Goal: Task Accomplishment & Management: Complete application form

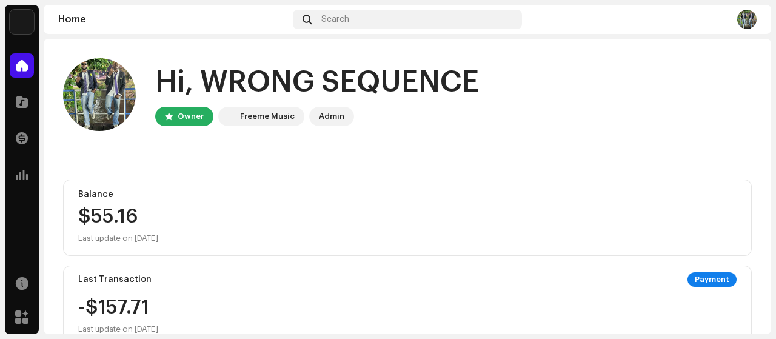
click at [576, 105] on div "Hi, WRONG SEQUENCE Owner Freeme Music Admin" at bounding box center [407, 94] width 689 height 73
click at [597, 107] on div "Hi, WRONG SEQUENCE Owner Freeme Music Admin" at bounding box center [407, 94] width 689 height 73
click at [576, 107] on div "Hi, WRONG SEQUENCE Owner Freeme Music Admin" at bounding box center [407, 94] width 689 height 73
click at [535, 144] on home-user "Hi, WRONG SEQUENCE Owner Freeme Music Admin" at bounding box center [407, 104] width 689 height 92
click at [28, 118] on div "Catalog" at bounding box center [22, 102] width 34 height 34
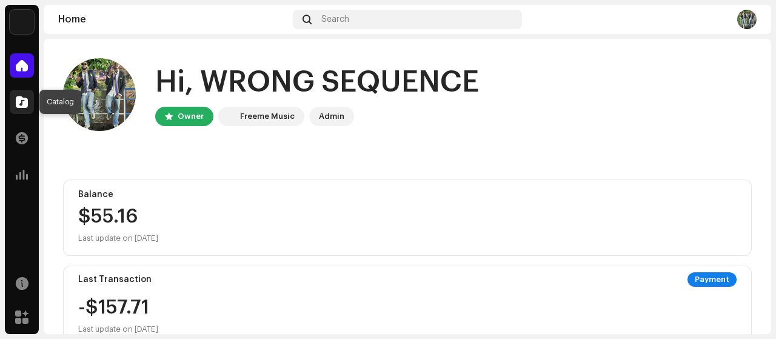
click at [23, 109] on div at bounding box center [22, 102] width 24 height 24
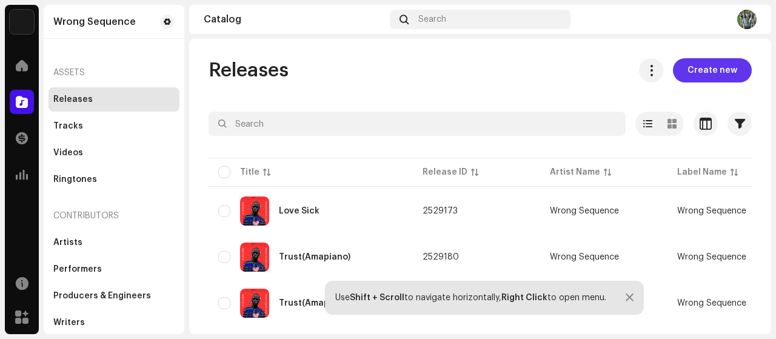
click at [721, 71] on span "Create new" at bounding box center [713, 70] width 50 height 24
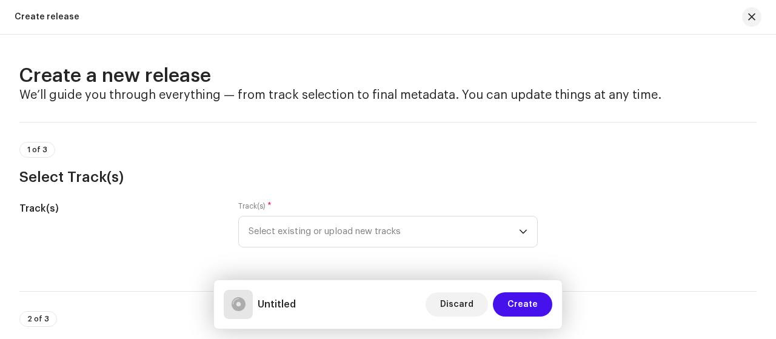
scroll to position [121, 0]
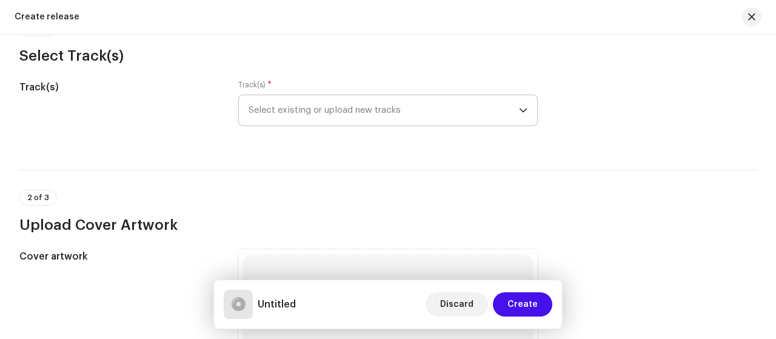
click at [411, 115] on span "Select existing or upload new tracks" at bounding box center [384, 110] width 270 height 30
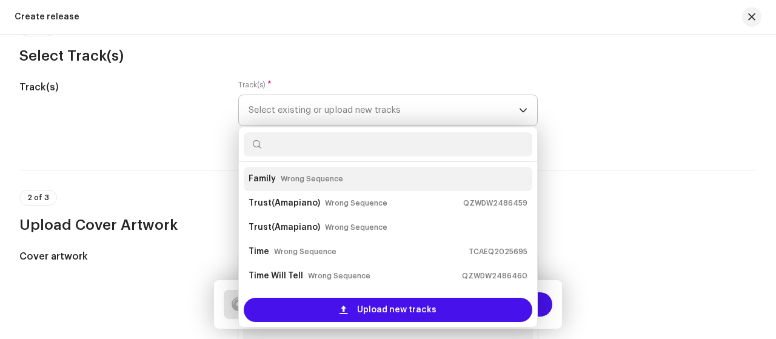
click at [363, 181] on div "Family Wrong Sequence" at bounding box center [388, 178] width 279 height 19
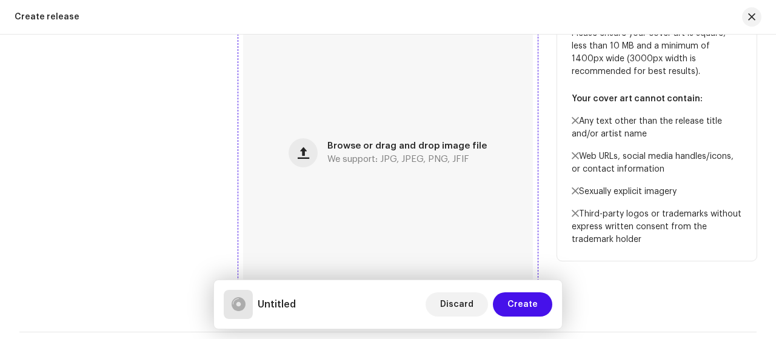
scroll to position [485, 0]
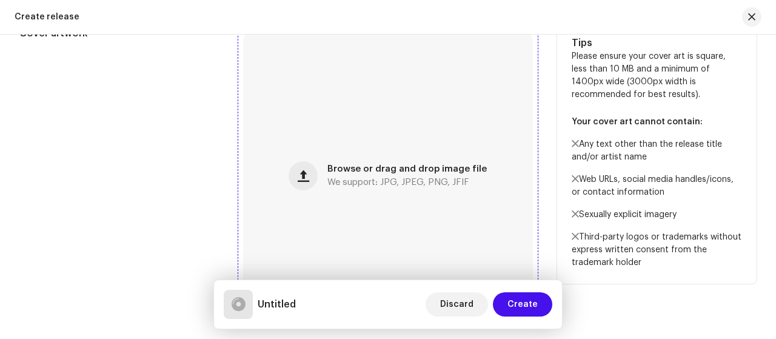
click at [347, 172] on span "Browse or drag and drop image file" at bounding box center [406, 169] width 159 height 8
click at [131, 217] on div "Cover artwork" at bounding box center [119, 176] width 200 height 300
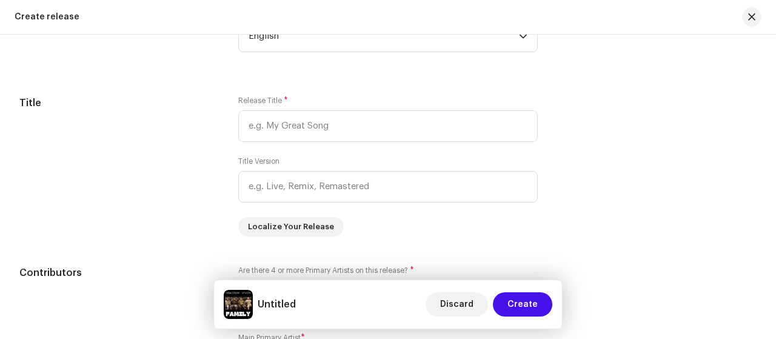
scroll to position [1092, 0]
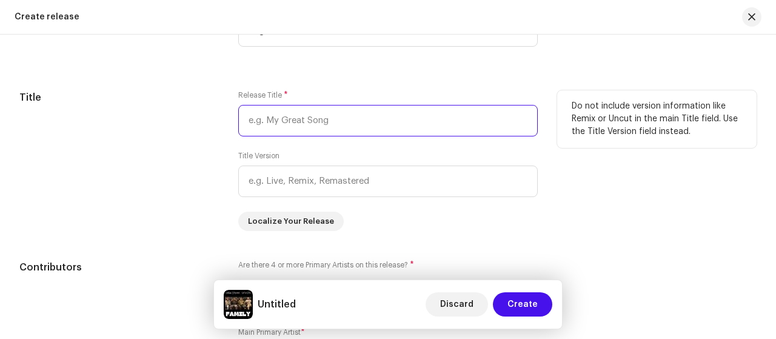
click at [294, 130] on input "text" at bounding box center [388, 121] width 300 height 32
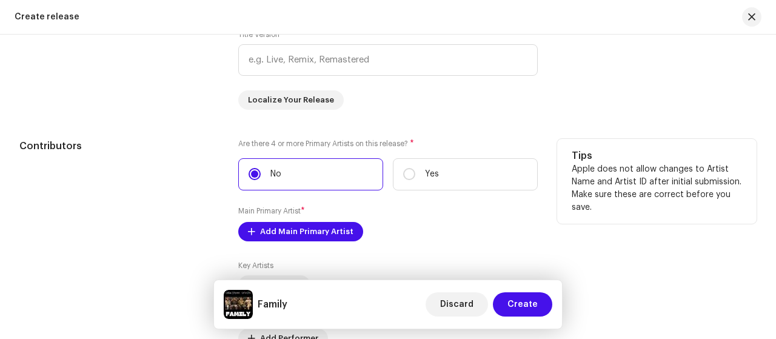
scroll to position [1274, 0]
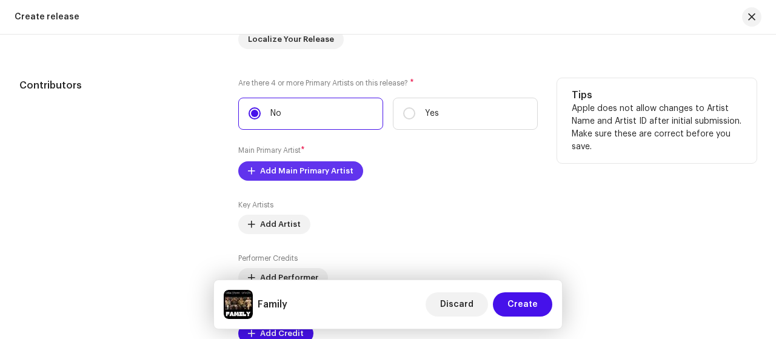
type input "Family"
click at [341, 172] on span "Add Main Primary Artist" at bounding box center [306, 171] width 93 height 24
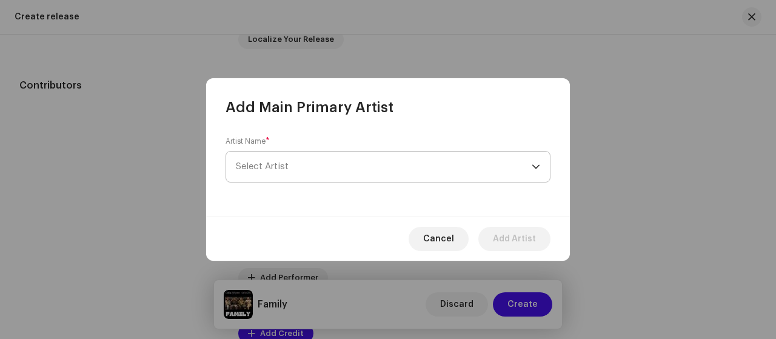
click at [357, 161] on span "Select Artist" at bounding box center [384, 167] width 296 height 30
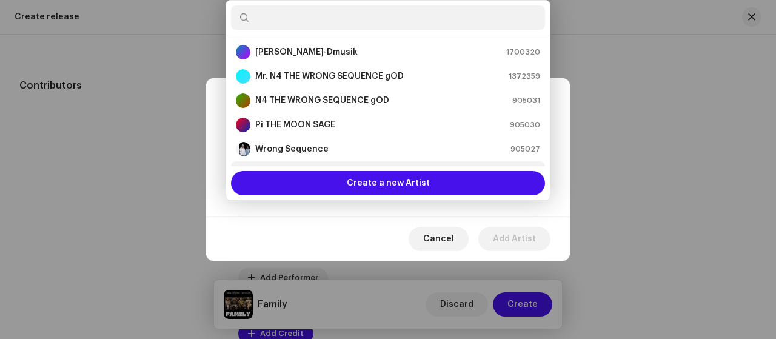
scroll to position [19, 0]
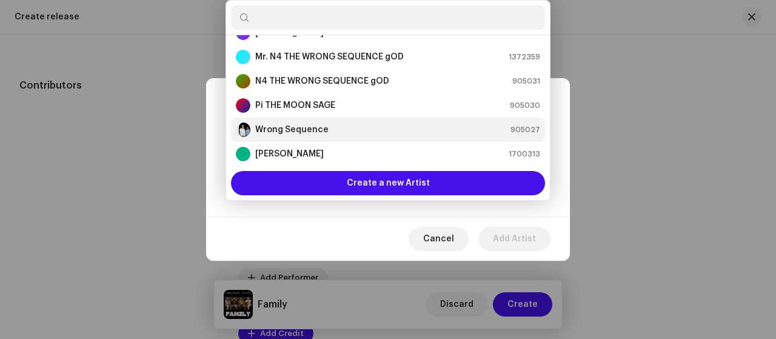
click at [384, 133] on div "Wrong Sequence 905027" at bounding box center [388, 130] width 304 height 15
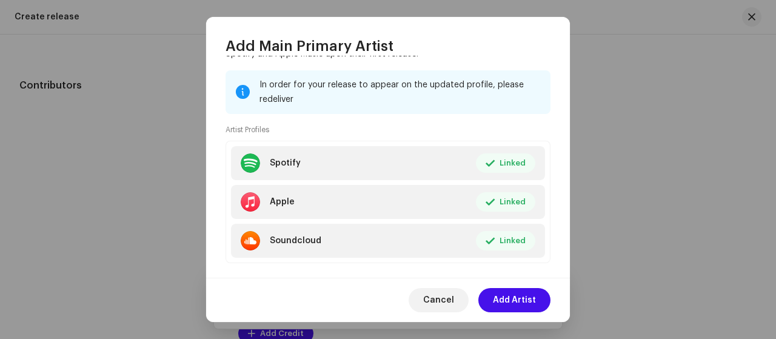
scroll to position [170, 0]
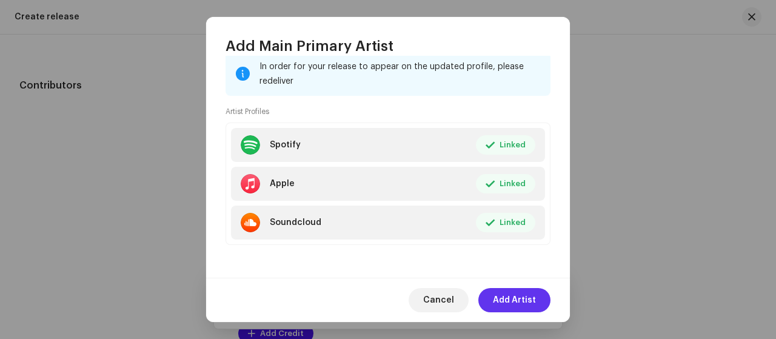
click at [522, 301] on span "Add Artist" at bounding box center [514, 300] width 43 height 24
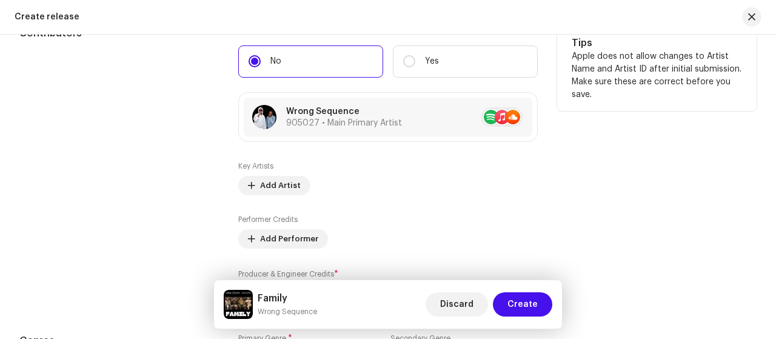
scroll to position [1334, 0]
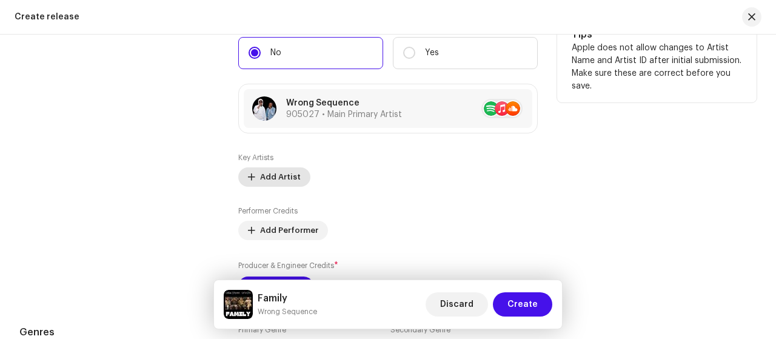
click at [282, 176] on span "Add Artist" at bounding box center [280, 177] width 41 height 24
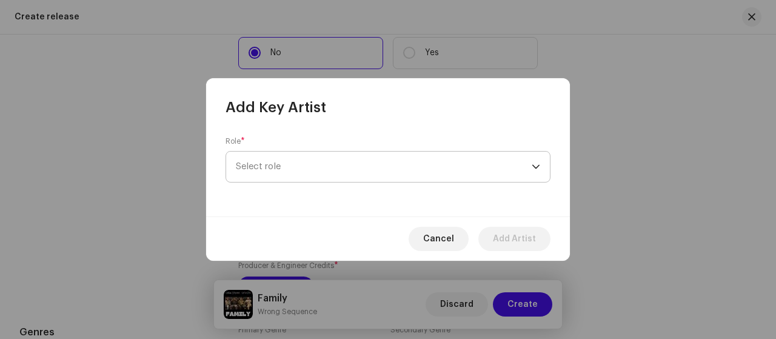
click at [320, 173] on span "Select role" at bounding box center [384, 167] width 296 height 30
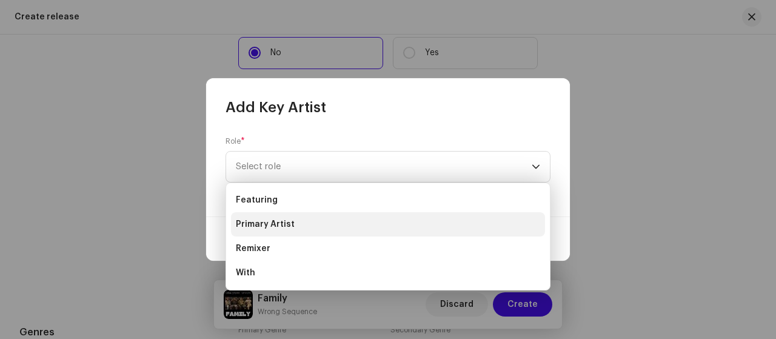
click at [324, 225] on li "Primary Artist" at bounding box center [388, 224] width 314 height 24
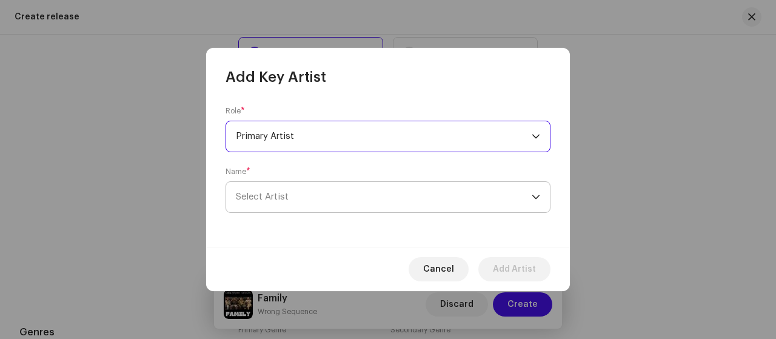
click at [363, 200] on span "Select Artist" at bounding box center [384, 197] width 296 height 30
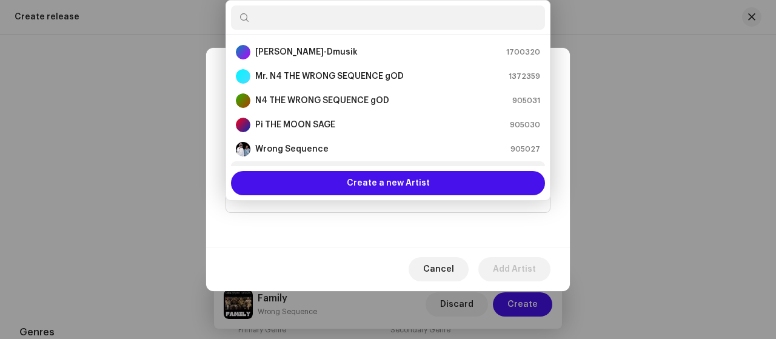
scroll to position [19, 0]
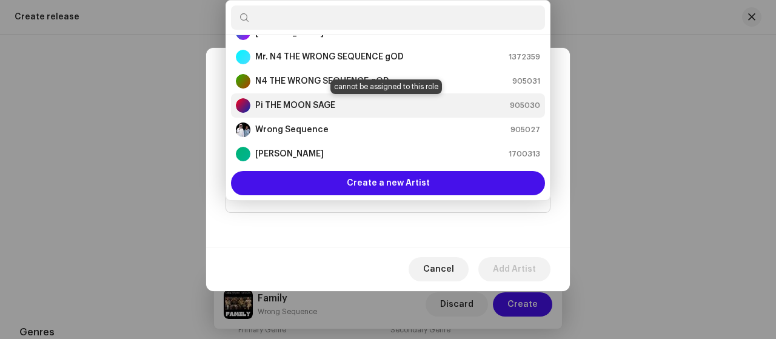
click at [335, 106] on div "Pi THE MOON SAGE 905030" at bounding box center [388, 105] width 304 height 15
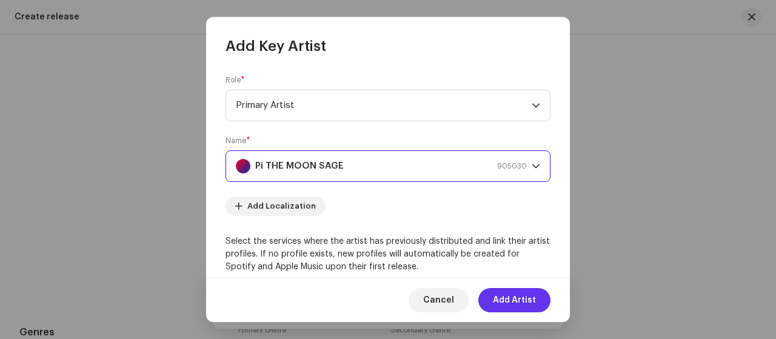
click at [509, 304] on span "Add Artist" at bounding box center [514, 300] width 43 height 24
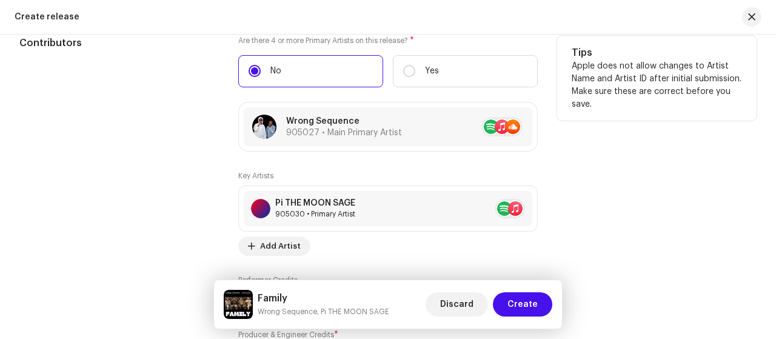
scroll to position [1334, 0]
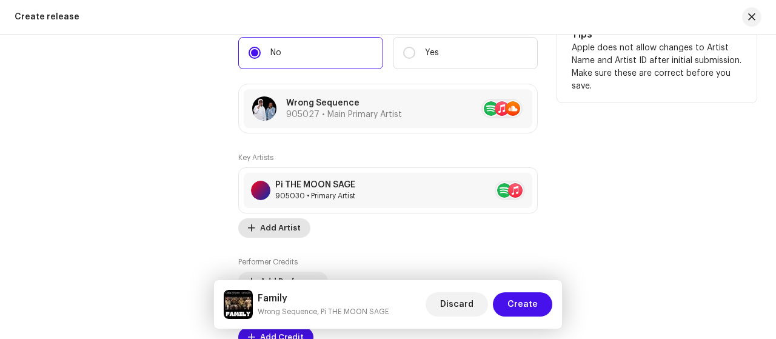
click at [284, 229] on span "Add Artist" at bounding box center [280, 228] width 41 height 24
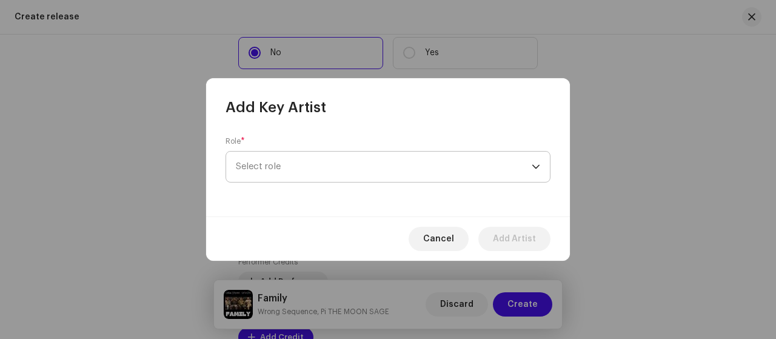
click at [411, 173] on span "Select role" at bounding box center [384, 167] width 296 height 30
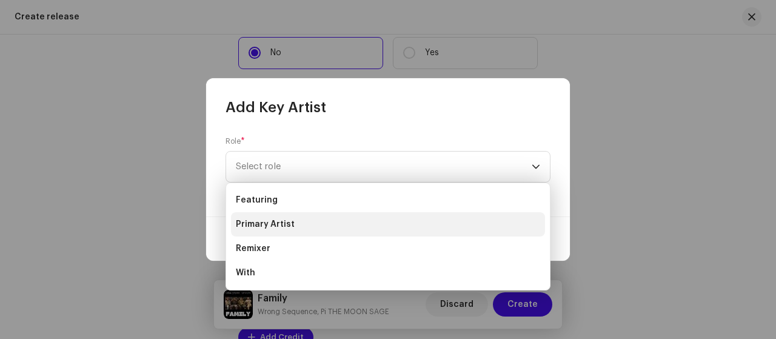
click at [318, 229] on li "Primary Artist" at bounding box center [388, 224] width 314 height 24
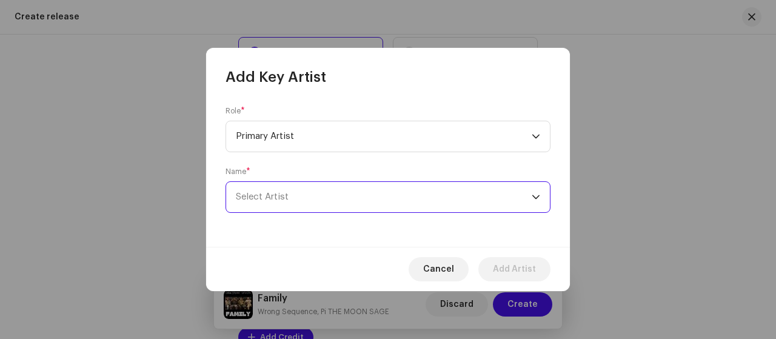
click at [362, 189] on span "Select Artist" at bounding box center [384, 197] width 296 height 30
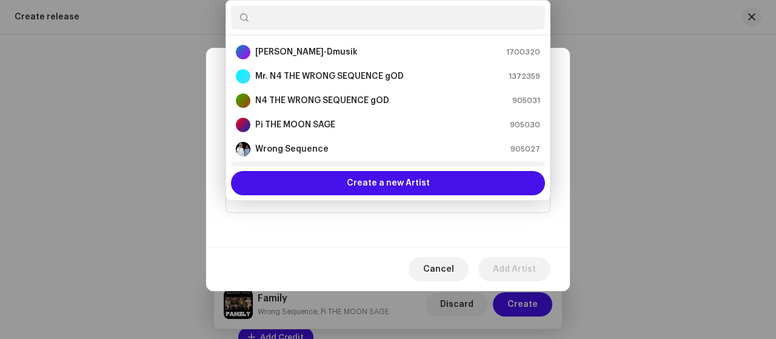
scroll to position [19, 0]
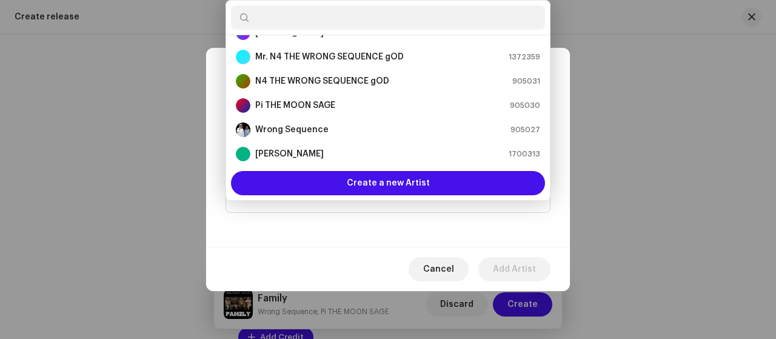
click at [478, 243] on div "Role * Primary Artist Name * [PERSON_NAME]" at bounding box center [388, 167] width 364 height 160
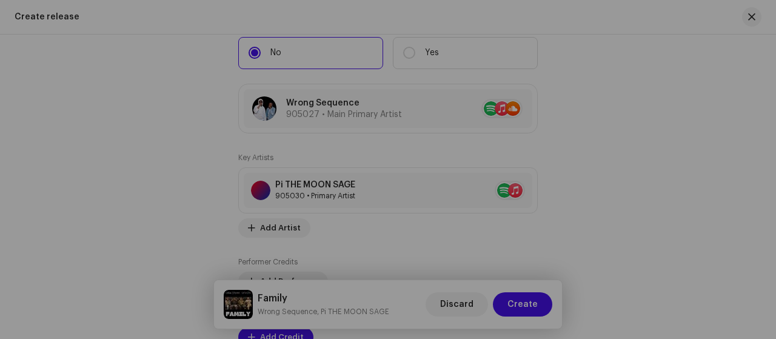
click at [614, 176] on div "Add Key Artist Role * Primary Artist Name * [PERSON_NAME] Cancel Add Artist" at bounding box center [388, 169] width 776 height 339
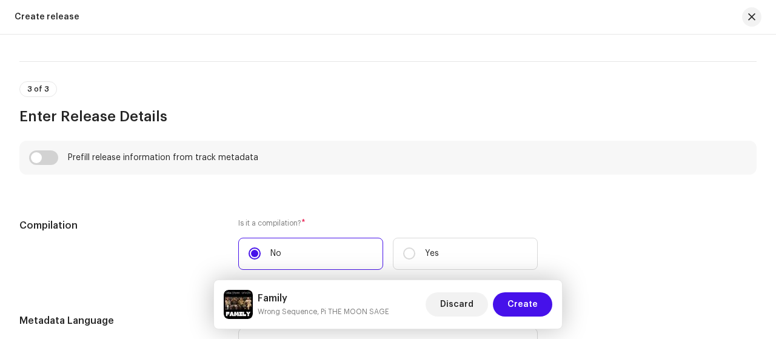
scroll to position [788, 0]
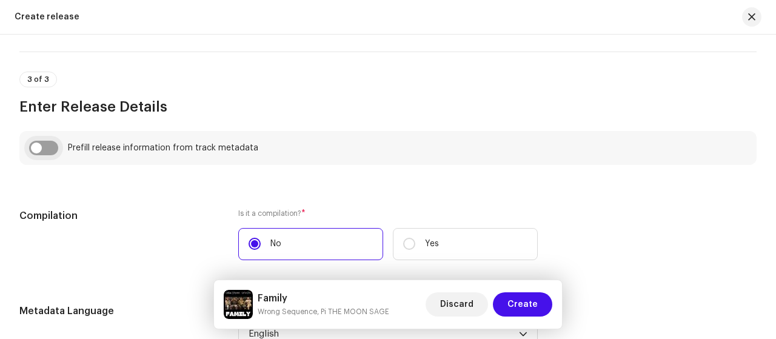
click at [50, 148] on input "checkbox" at bounding box center [43, 148] width 29 height 15
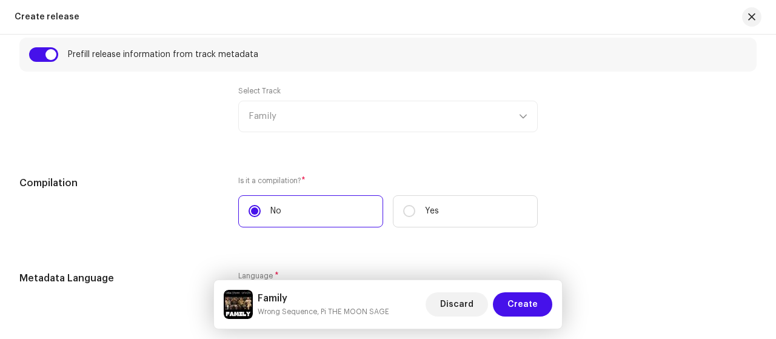
scroll to position [849, 0]
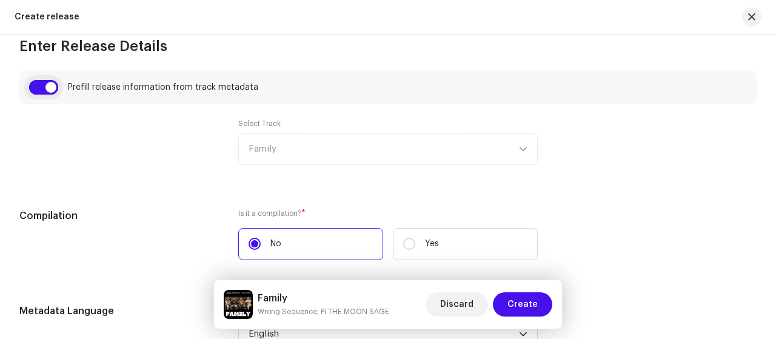
click at [43, 84] on input "checkbox" at bounding box center [43, 87] width 29 height 15
checkbox input "false"
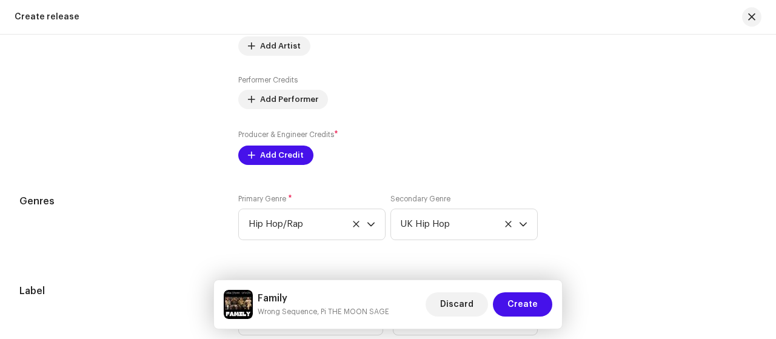
scroll to position [1395, 0]
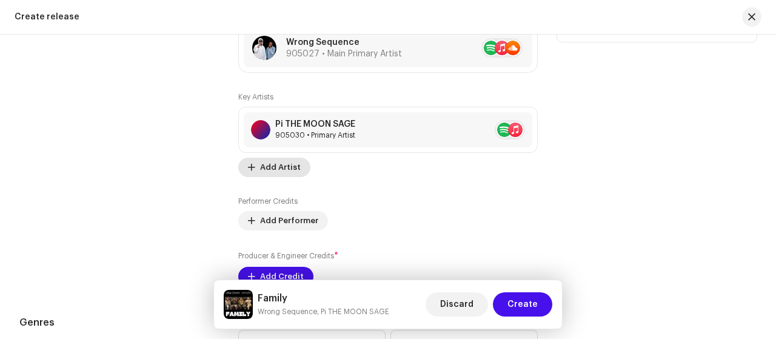
click at [288, 168] on span "Add Artist" at bounding box center [280, 167] width 41 height 24
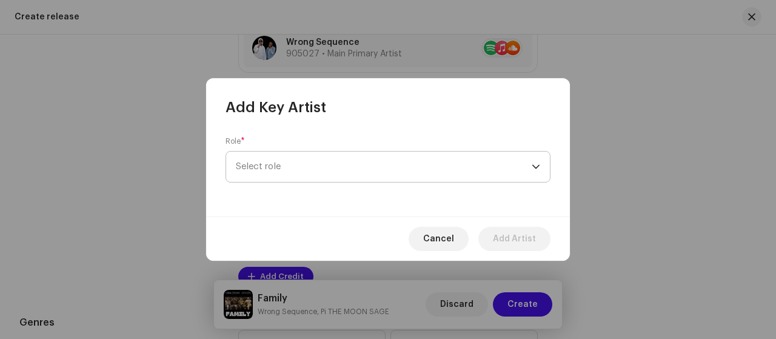
click at [317, 170] on span "Select role" at bounding box center [384, 167] width 296 height 30
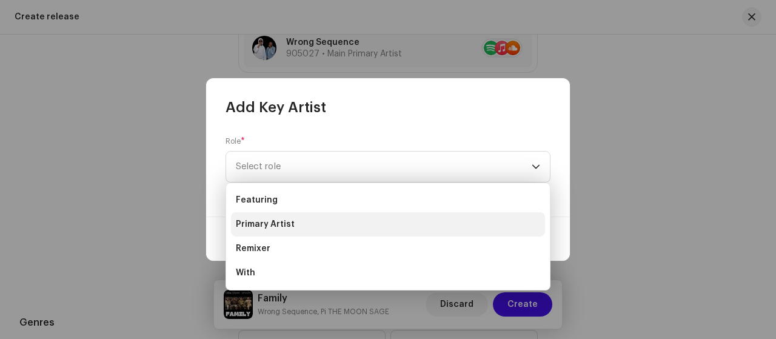
click at [383, 232] on li "Primary Artist" at bounding box center [388, 224] width 314 height 24
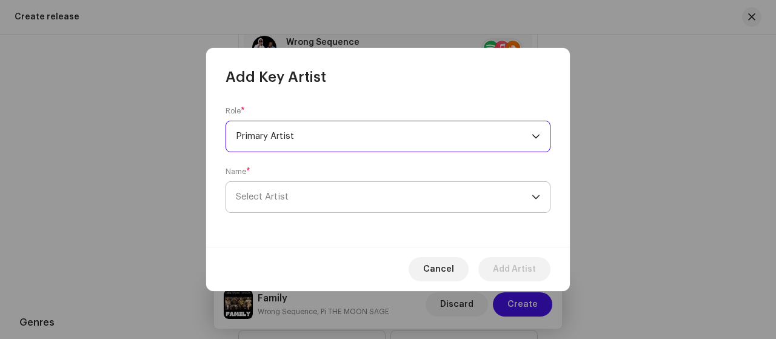
click at [438, 192] on span "Select Artist" at bounding box center [384, 197] width 296 height 30
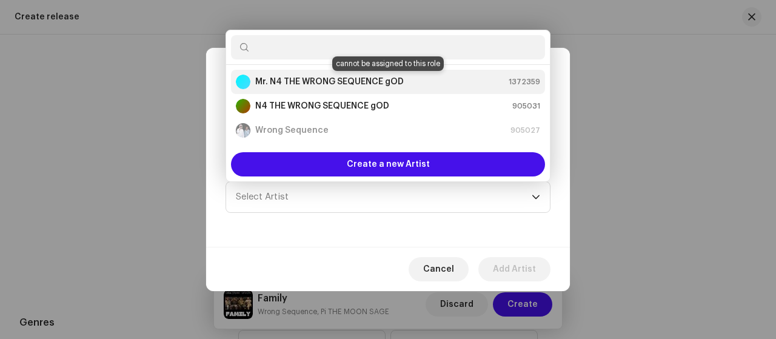
click at [361, 84] on strong "Mr. N4 THE WRONG SEQUENCE gOD" at bounding box center [329, 82] width 149 height 12
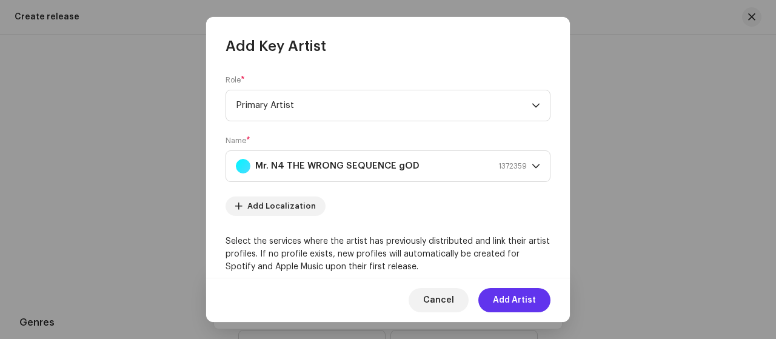
click at [532, 295] on span "Add Artist" at bounding box center [514, 300] width 43 height 24
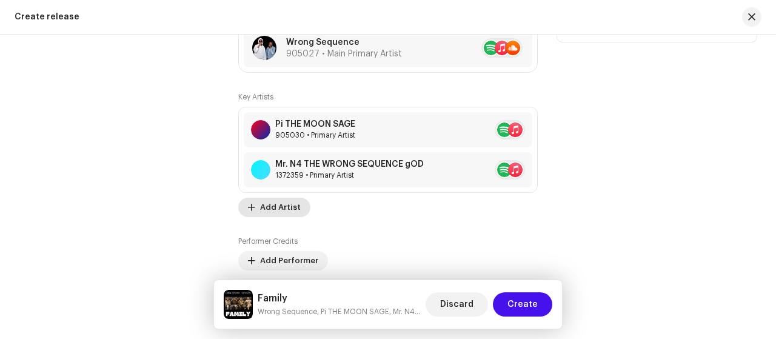
click at [284, 204] on span "Add Artist" at bounding box center [280, 207] width 41 height 24
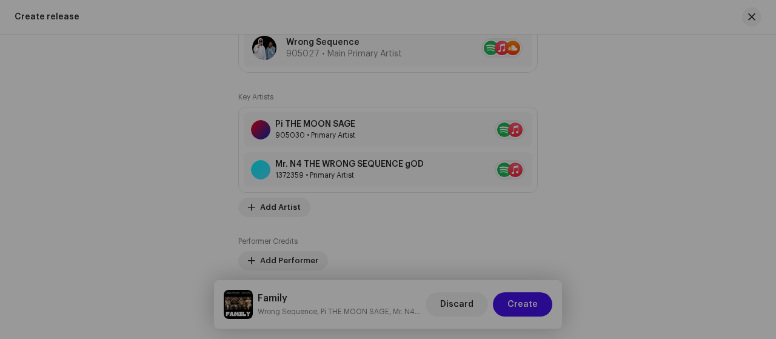
click at [616, 134] on div "Add Key Artist Role * Select role Cancel Add Artist" at bounding box center [388, 169] width 776 height 339
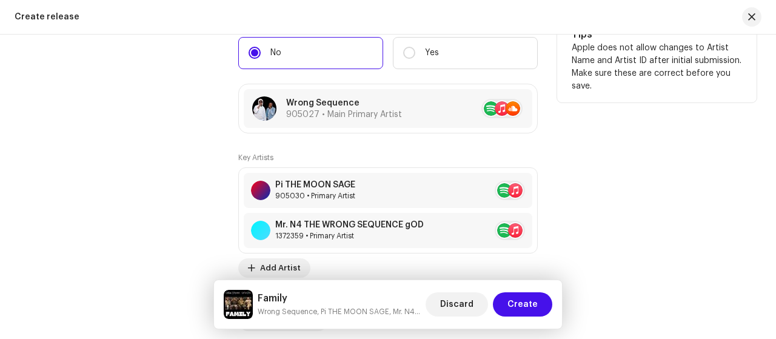
scroll to position [1455, 0]
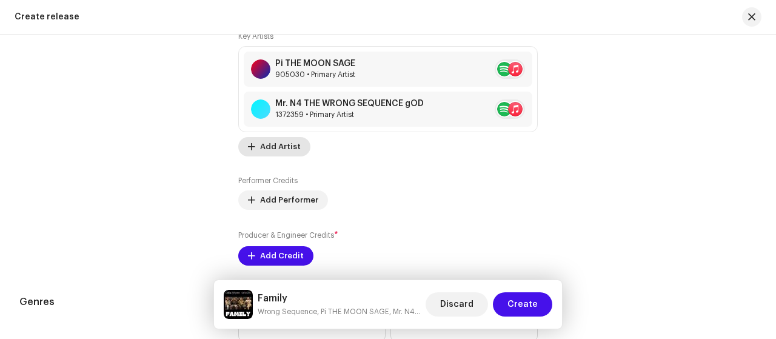
click at [275, 152] on span "Add Artist" at bounding box center [280, 147] width 41 height 24
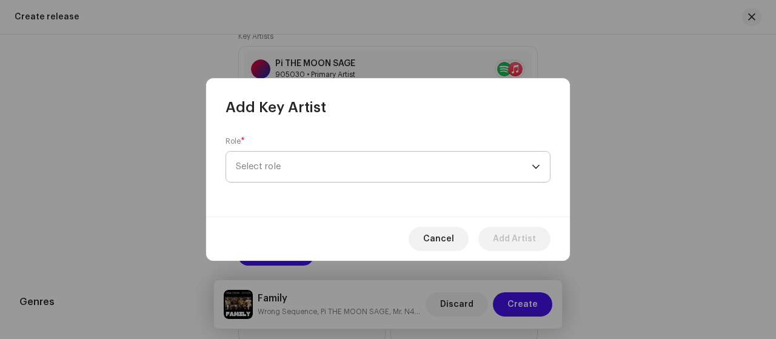
click at [357, 173] on span "Select role" at bounding box center [384, 167] width 296 height 30
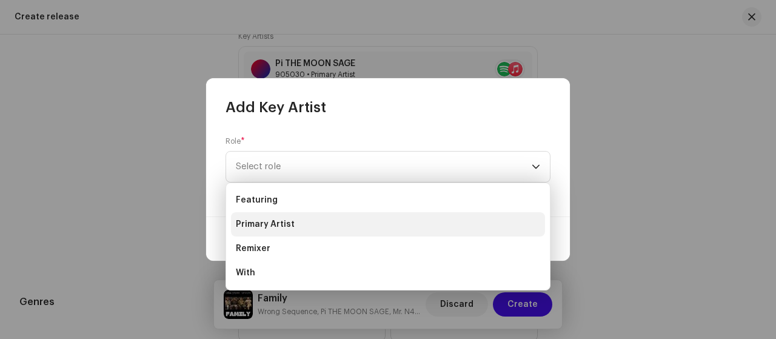
click at [360, 231] on li "Primary Artist" at bounding box center [388, 224] width 314 height 24
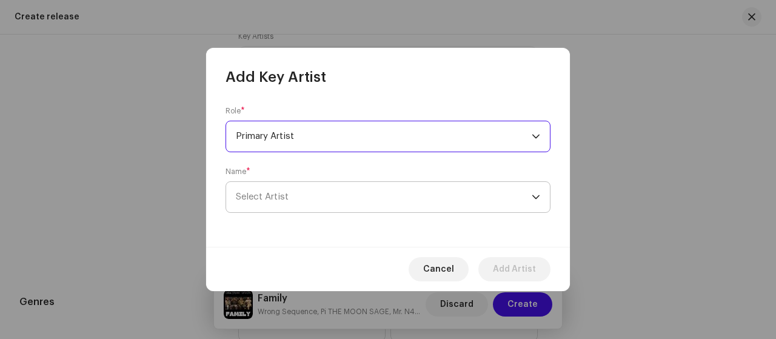
click at [406, 201] on span "Select Artist" at bounding box center [384, 197] width 296 height 30
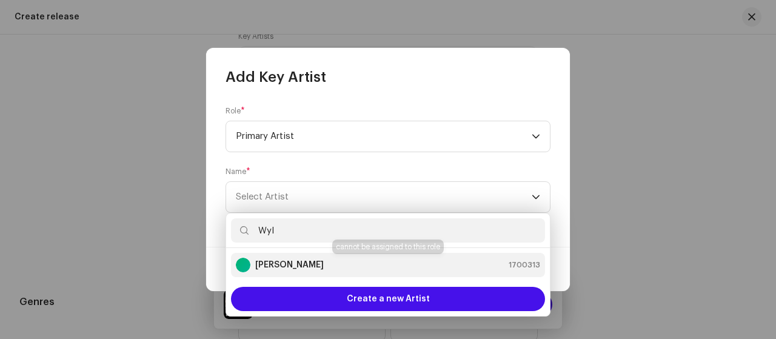
type input "Wyl"
click at [335, 264] on div "[PERSON_NAME] 1700313" at bounding box center [388, 265] width 304 height 15
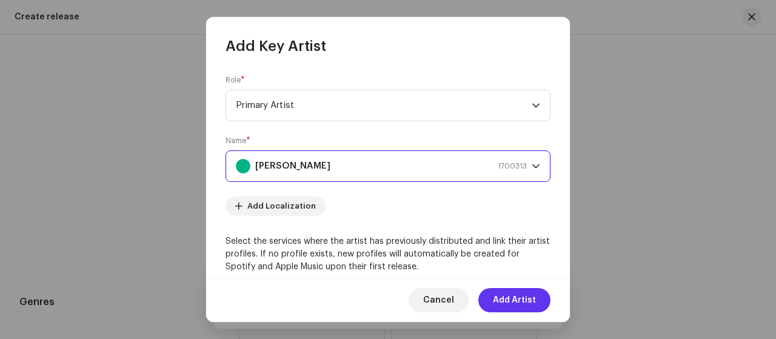
click at [545, 306] on button "Add Artist" at bounding box center [514, 300] width 72 height 24
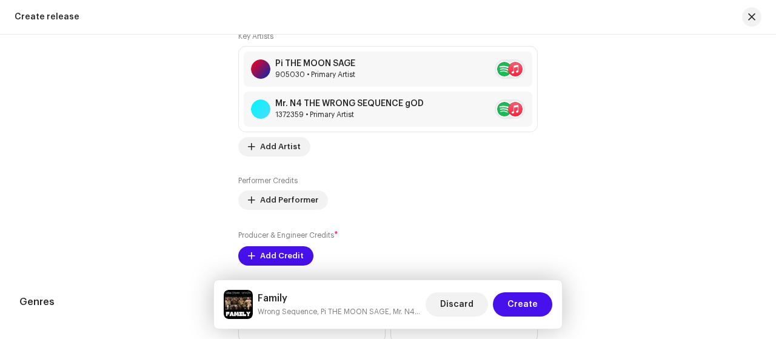
click at [482, 188] on div "Performer Credits Add Performer" at bounding box center [388, 193] width 300 height 34
click at [294, 152] on span "Add Artist" at bounding box center [280, 147] width 41 height 24
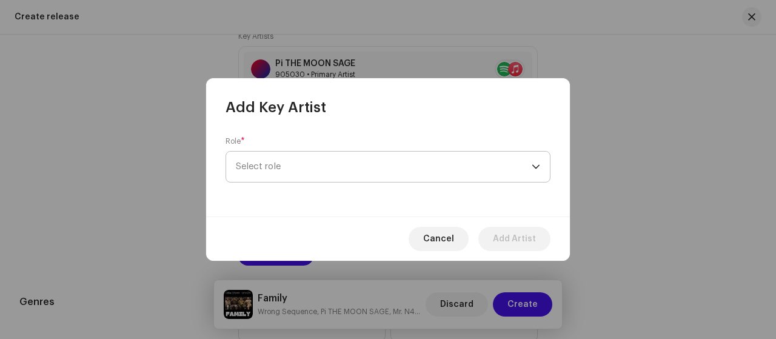
click at [303, 164] on span "Select role" at bounding box center [384, 167] width 296 height 30
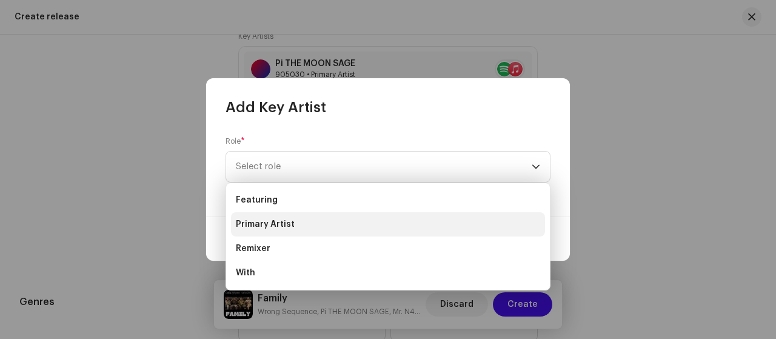
click at [287, 222] on span "Primary Artist" at bounding box center [265, 224] width 59 height 12
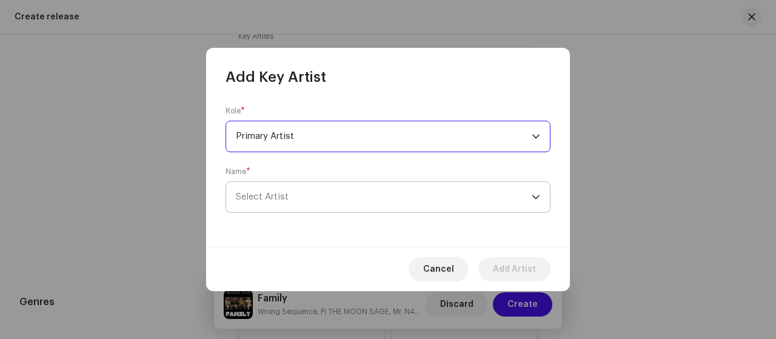
click at [318, 195] on span "Select Artist" at bounding box center [384, 197] width 296 height 30
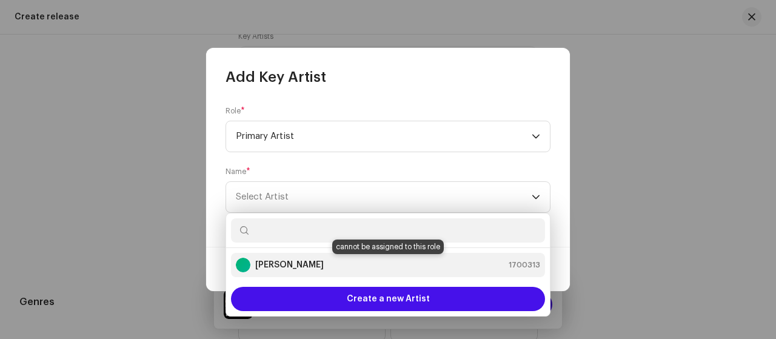
click at [314, 264] on div "[PERSON_NAME] 1700313" at bounding box center [388, 265] width 304 height 15
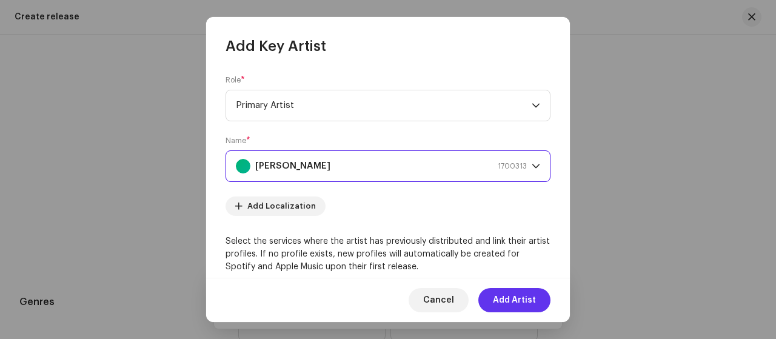
click at [520, 303] on span "Add Artist" at bounding box center [514, 300] width 43 height 24
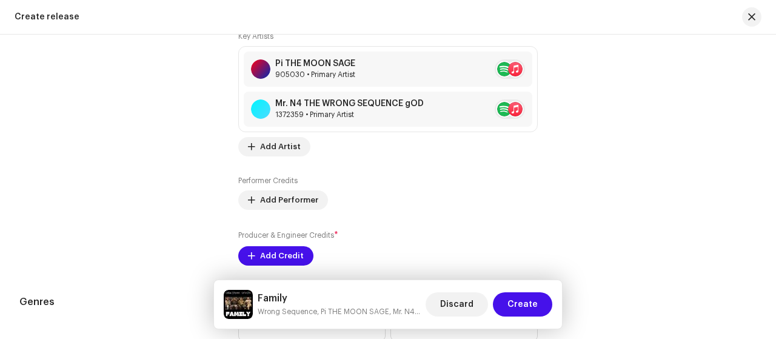
scroll to position [1516, 0]
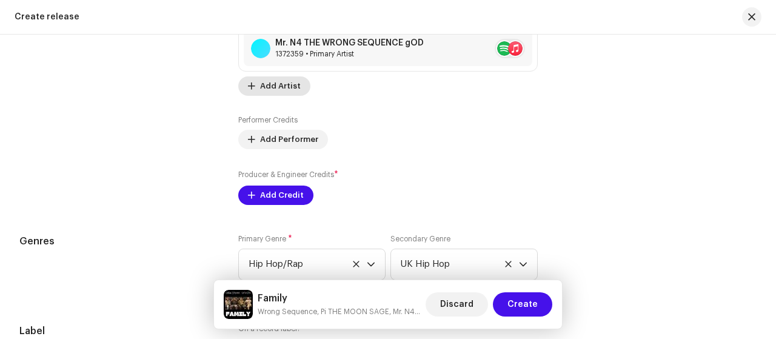
click at [283, 84] on span "Add Artist" at bounding box center [280, 86] width 41 height 24
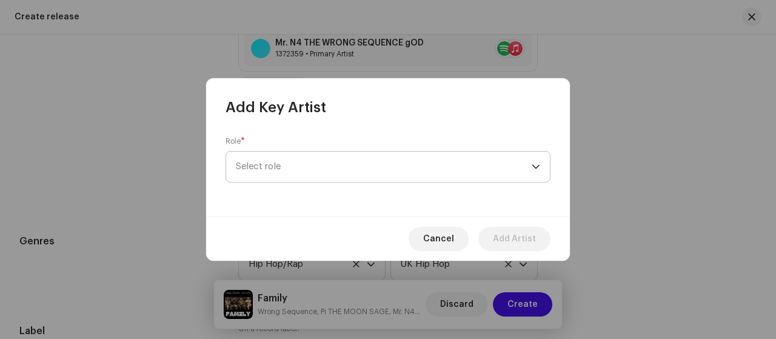
click at [308, 169] on span "Select role" at bounding box center [384, 167] width 296 height 30
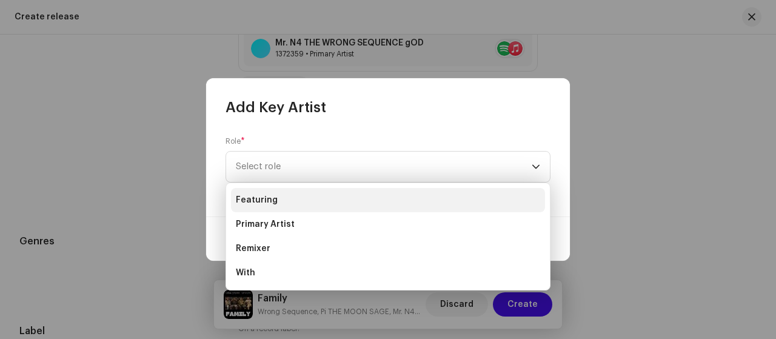
click at [301, 205] on li "Featuring" at bounding box center [388, 200] width 314 height 24
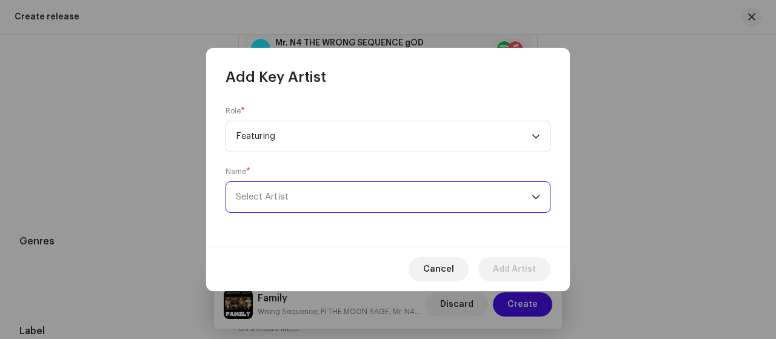
click at [443, 204] on span "Select Artist" at bounding box center [384, 197] width 296 height 30
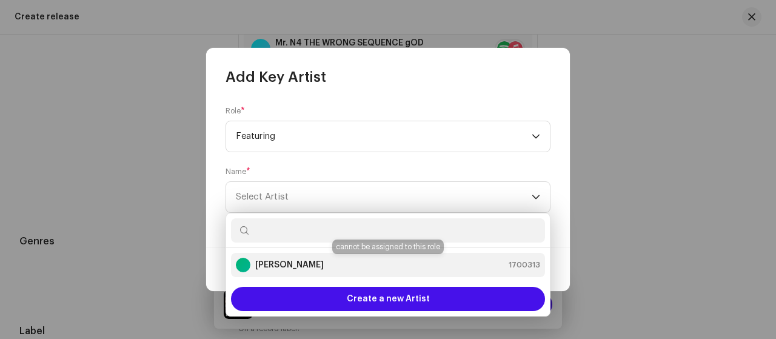
click at [391, 265] on div "[PERSON_NAME] 1700313" at bounding box center [388, 265] width 304 height 15
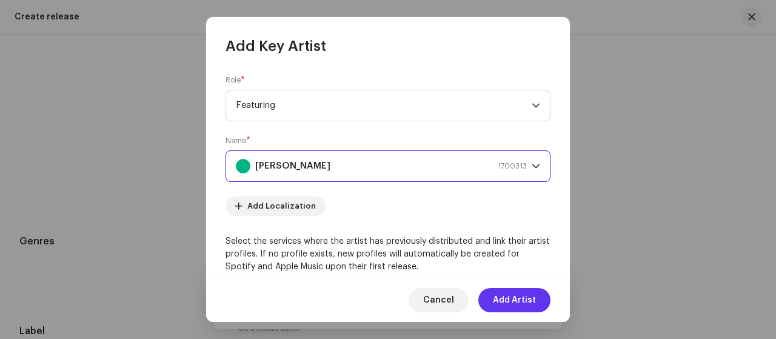
click at [535, 303] on span "Add Artist" at bounding box center [514, 300] width 43 height 24
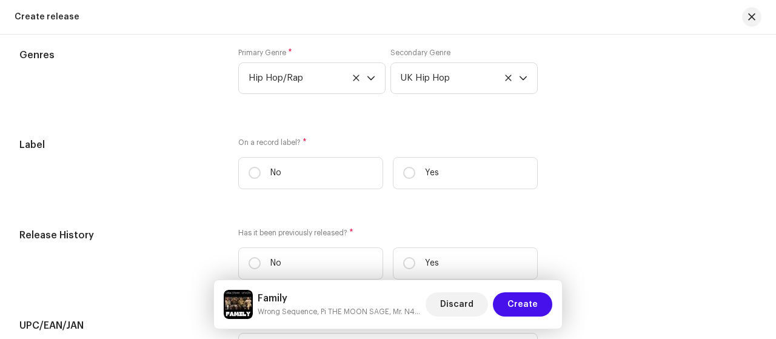
scroll to position [1637, 0]
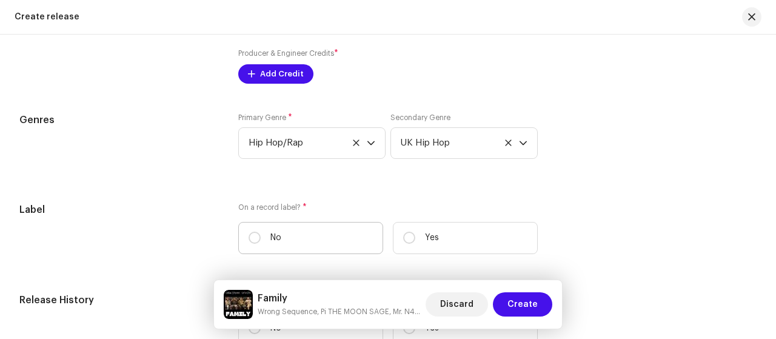
click at [251, 244] on label "No" at bounding box center [310, 238] width 145 height 32
click at [251, 244] on input "No" at bounding box center [255, 238] width 12 height 12
radio input "true"
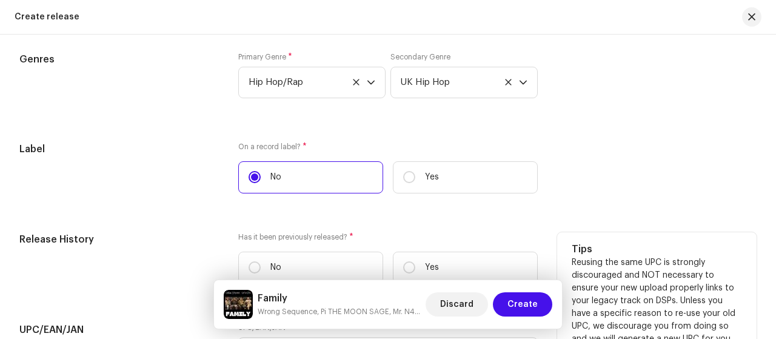
scroll to position [1759, 0]
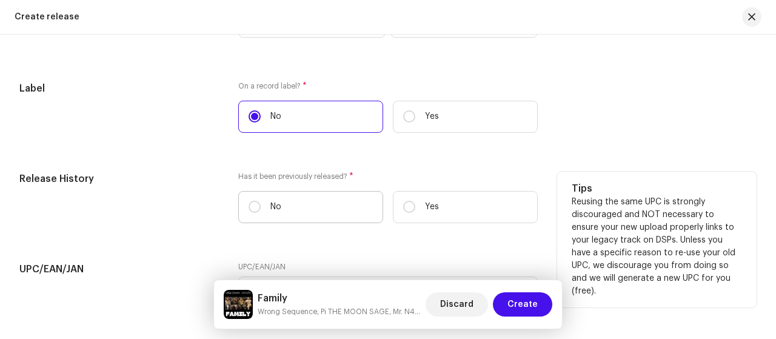
click at [264, 208] on label "No" at bounding box center [310, 207] width 145 height 32
click at [261, 208] on input "No" at bounding box center [255, 207] width 12 height 12
radio input "true"
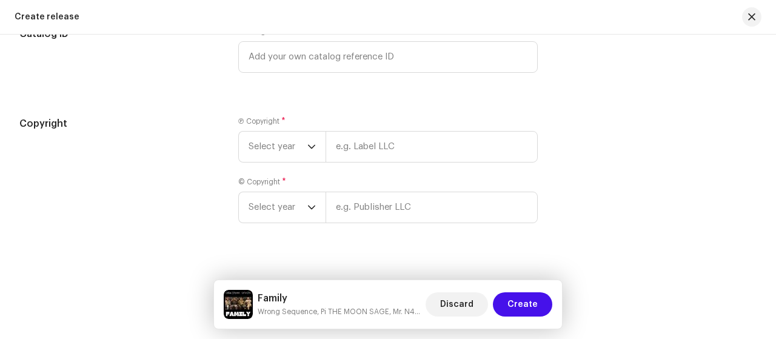
scroll to position [2097, 0]
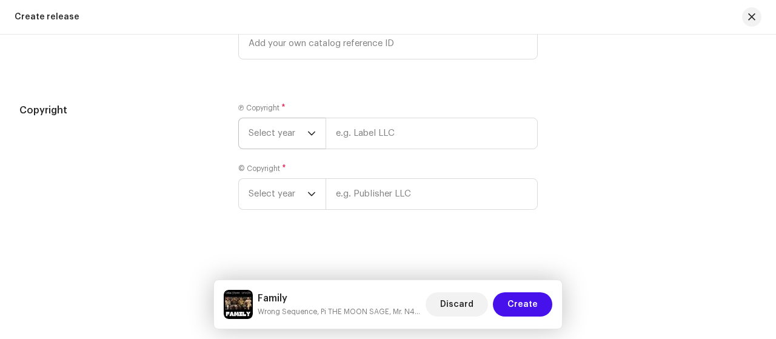
click at [297, 132] on span "Select year" at bounding box center [278, 133] width 59 height 30
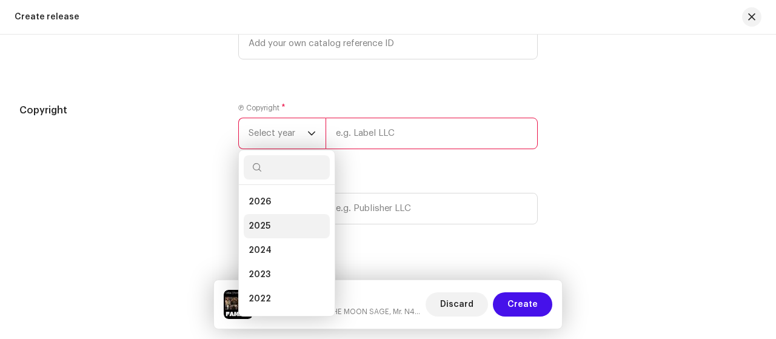
click at [275, 228] on li "2025" at bounding box center [287, 226] width 86 height 24
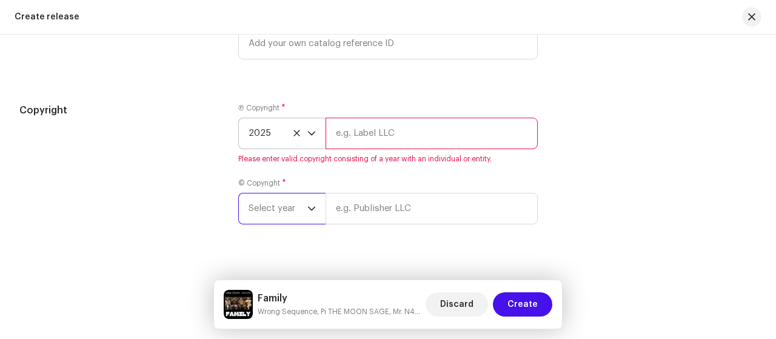
click at [290, 209] on span "Select year" at bounding box center [278, 208] width 59 height 30
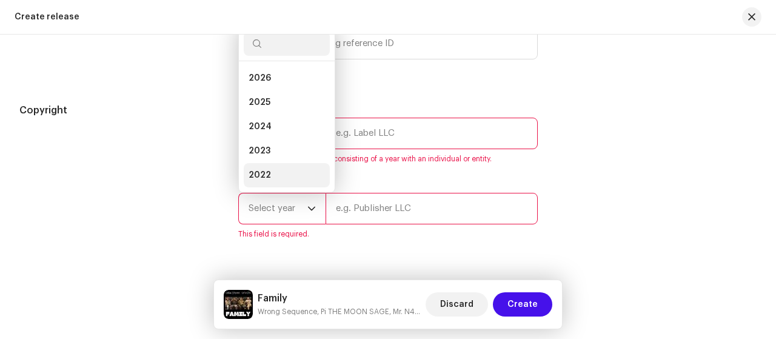
scroll to position [19, 0]
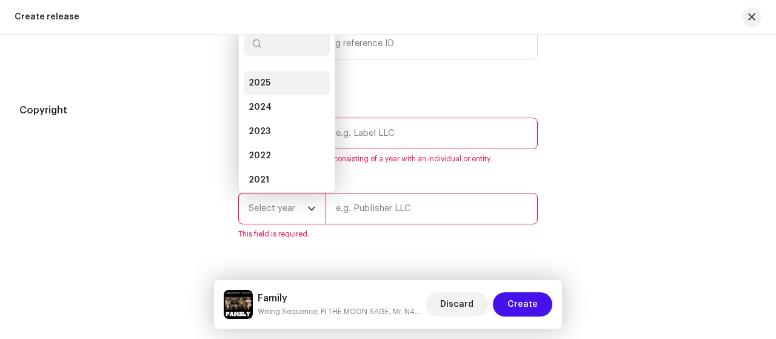
click at [261, 79] on span "2025" at bounding box center [260, 83] width 22 height 12
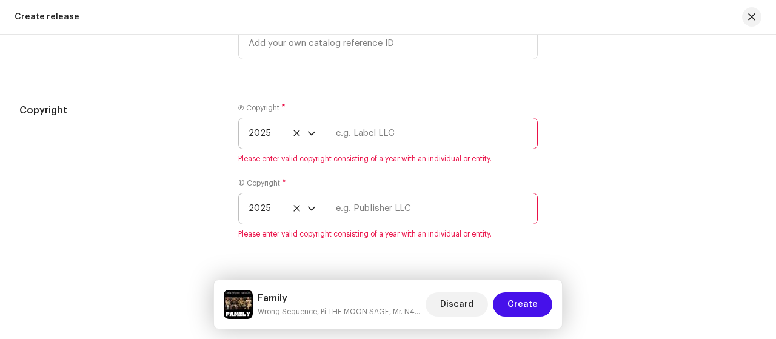
click at [386, 131] on input "text" at bounding box center [432, 134] width 212 height 32
type input "Wrong Sequence"
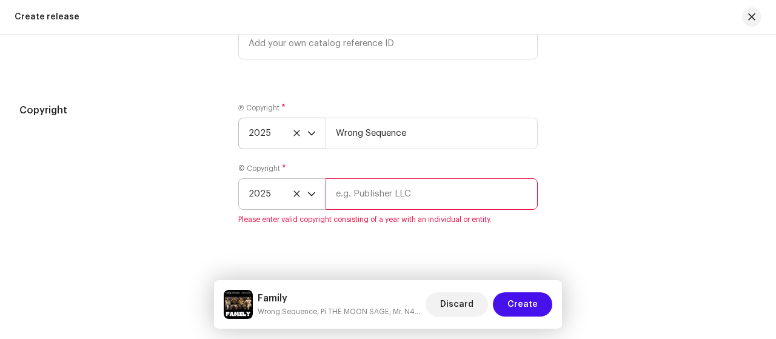
click at [386, 198] on input "text" at bounding box center [432, 194] width 212 height 32
type input "Wrong Sequence"
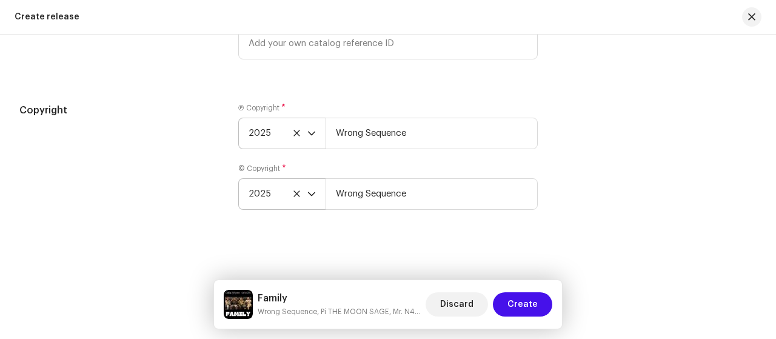
click at [650, 151] on div "Copyright Ⓟ Copyright * 2025 Wrong Sequence © Copyright * 2025 Wrong Sequence" at bounding box center [387, 163] width 737 height 121
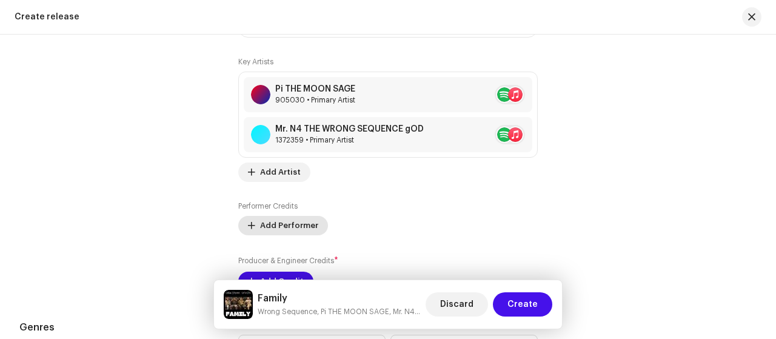
scroll to position [1551, 0]
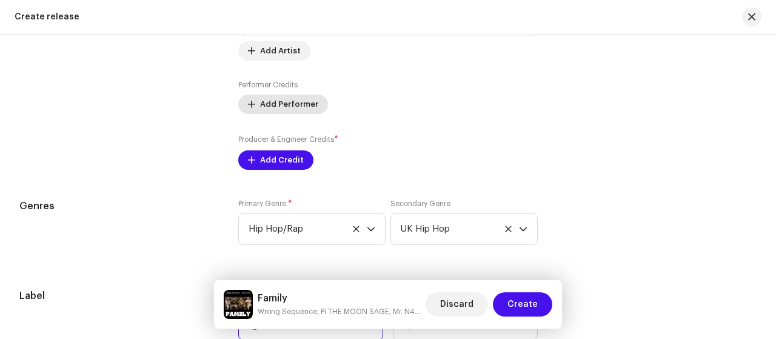
click at [289, 101] on span "Add Performer" at bounding box center [289, 104] width 58 height 24
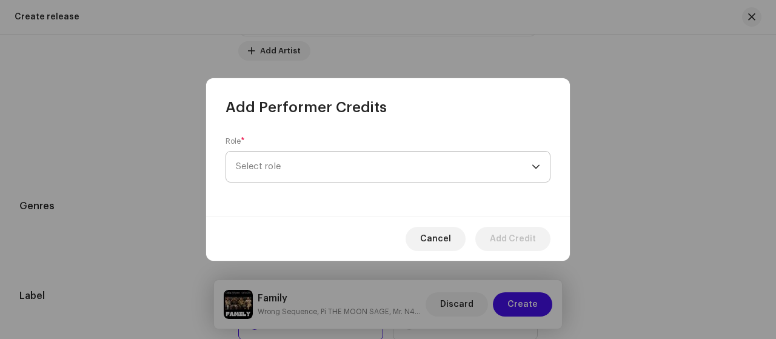
click at [346, 178] on span "Select role" at bounding box center [384, 167] width 296 height 30
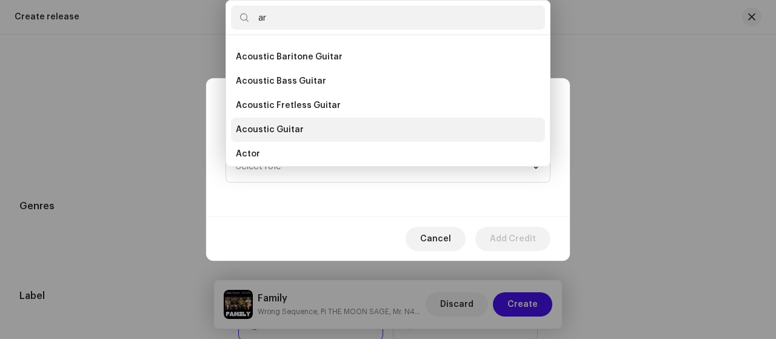
scroll to position [0, 0]
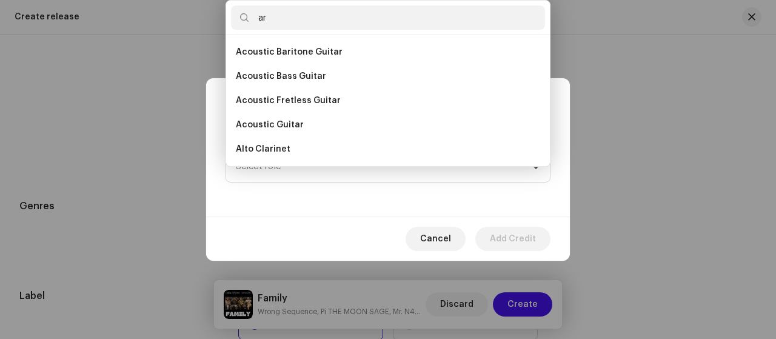
type input "a"
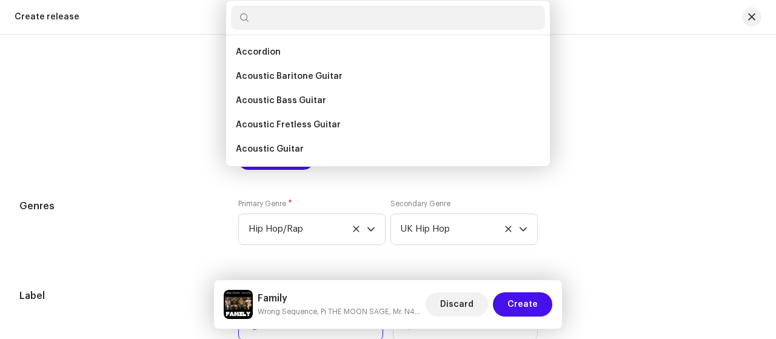
click at [690, 99] on div "Add Performer Credits Role * Select role Cancel Add Credit" at bounding box center [388, 169] width 776 height 339
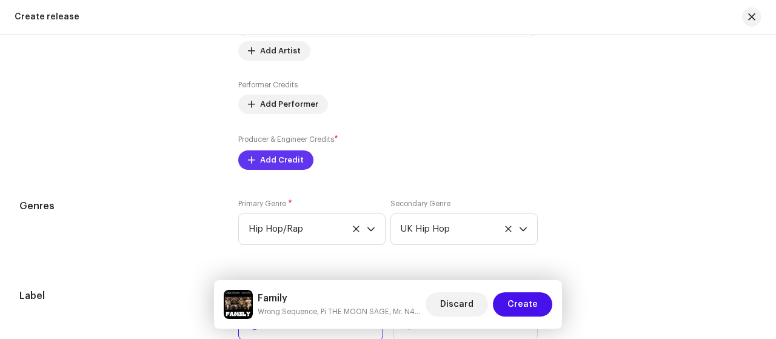
click at [286, 166] on span "Add Credit" at bounding box center [282, 160] width 44 height 24
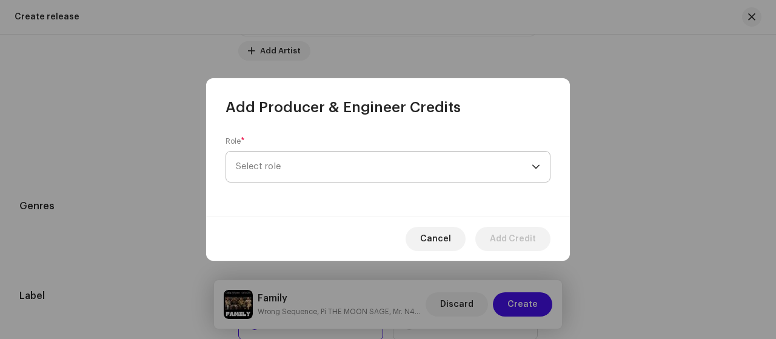
click at [327, 164] on span "Select role" at bounding box center [384, 167] width 296 height 30
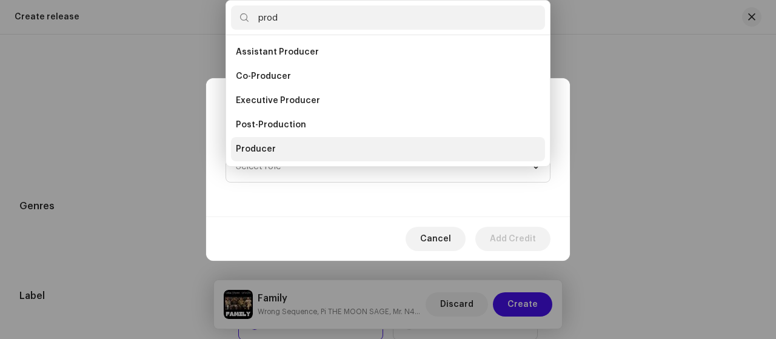
type input "prod"
click at [353, 157] on li "Producer" at bounding box center [388, 149] width 314 height 24
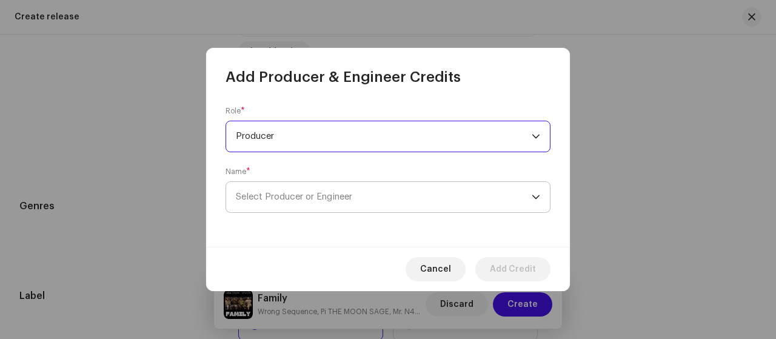
click at [344, 197] on span "Select Producer or Engineer" at bounding box center [294, 196] width 116 height 9
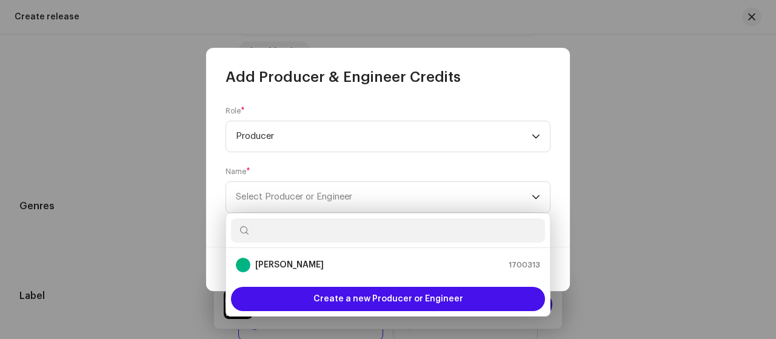
click at [415, 235] on input "text" at bounding box center [388, 230] width 314 height 24
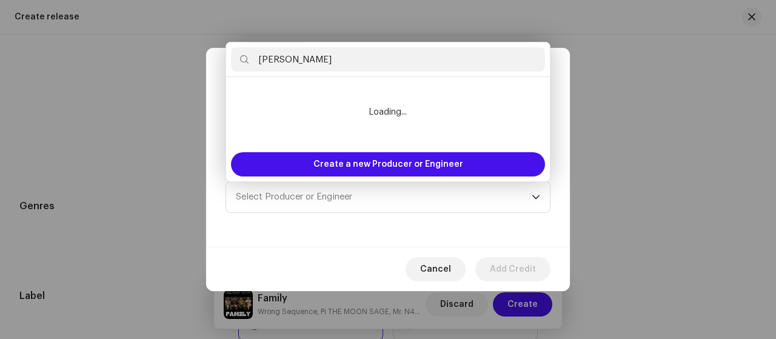
type input "N"
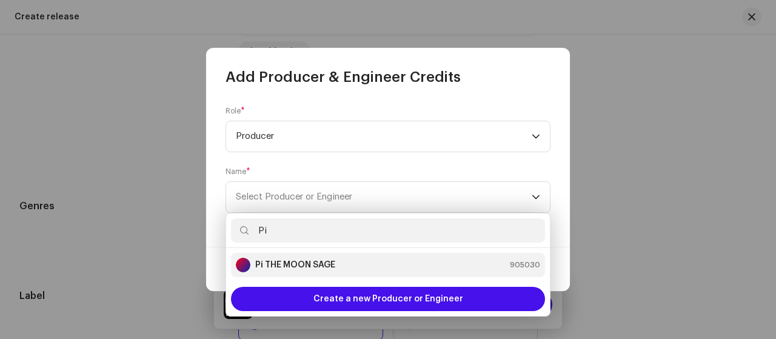
type input "Pi"
click at [398, 266] on div "Pi THE MOON SAGE 905030" at bounding box center [388, 265] width 304 height 15
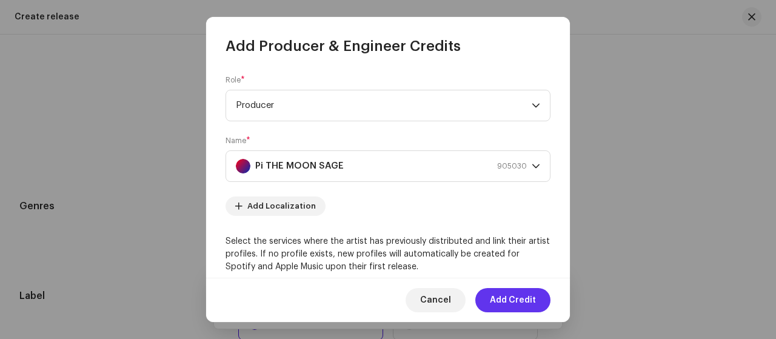
click at [522, 304] on span "Add Credit" at bounding box center [513, 300] width 46 height 24
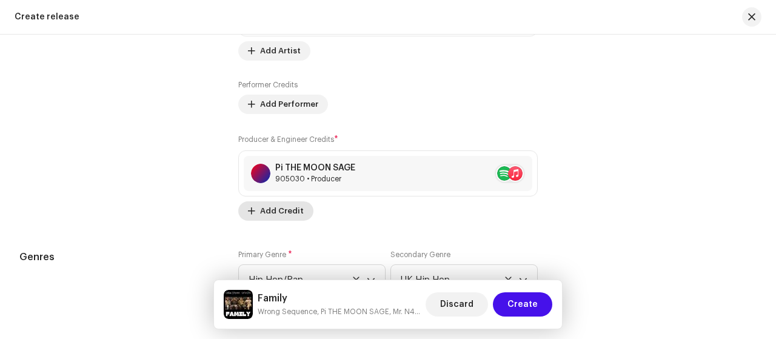
click at [272, 212] on span "Add Credit" at bounding box center [282, 211] width 44 height 24
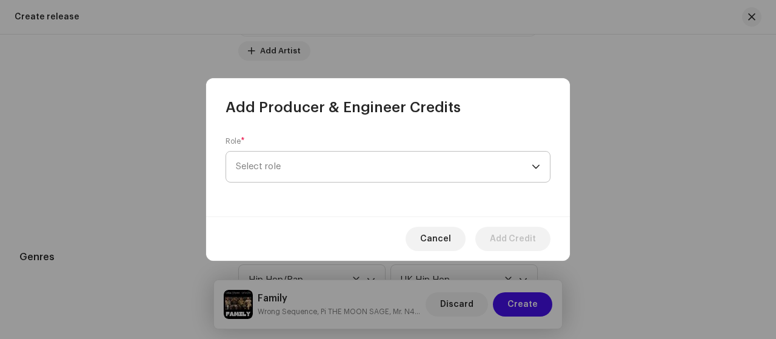
click at [416, 165] on span "Select role" at bounding box center [384, 167] width 296 height 30
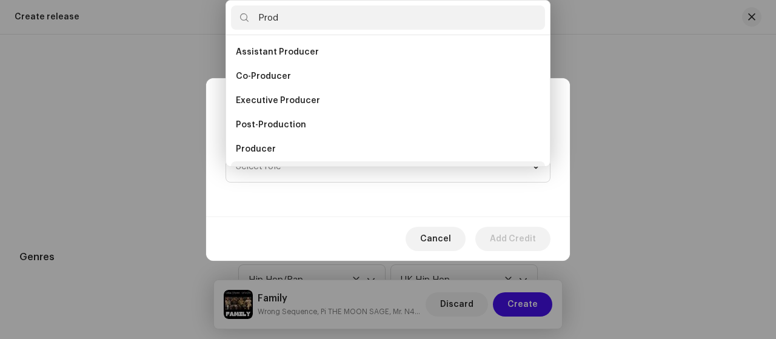
scroll to position [19, 0]
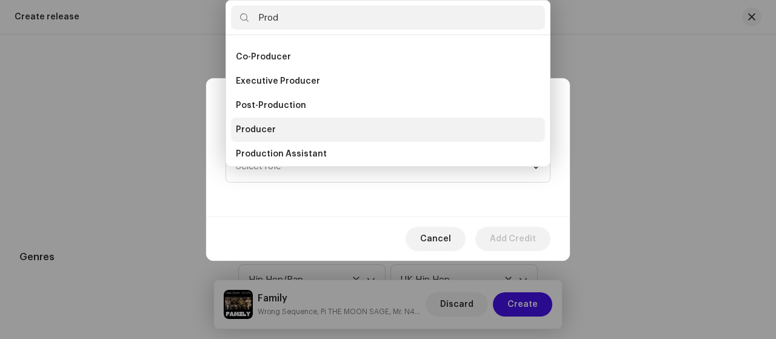
type input "Prod"
click at [298, 129] on li "Producer" at bounding box center [388, 130] width 314 height 24
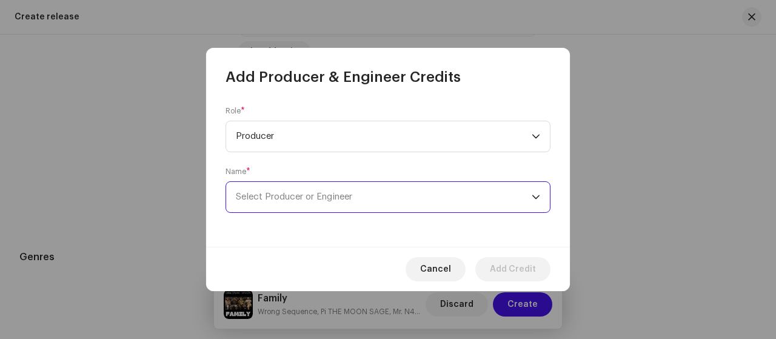
click at [343, 196] on span "Select Producer or Engineer" at bounding box center [294, 196] width 116 height 9
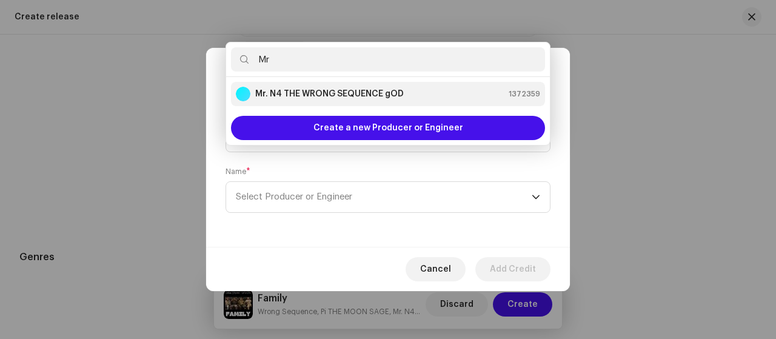
type input "Mr"
click at [433, 103] on li "Mr. N4 THE WRONG SEQUENCE gOD 1372359" at bounding box center [388, 94] width 314 height 24
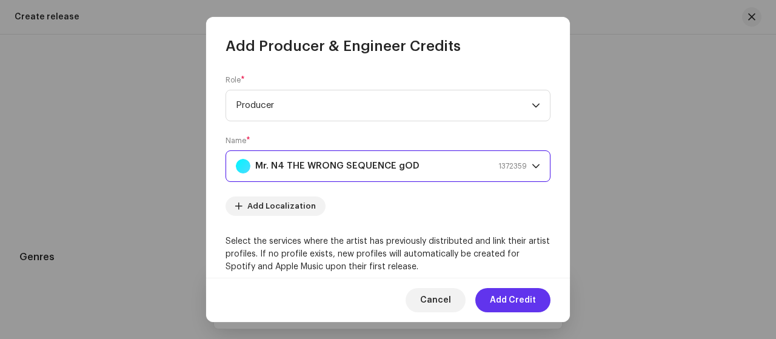
click at [533, 300] on span "Add Credit" at bounding box center [513, 300] width 46 height 24
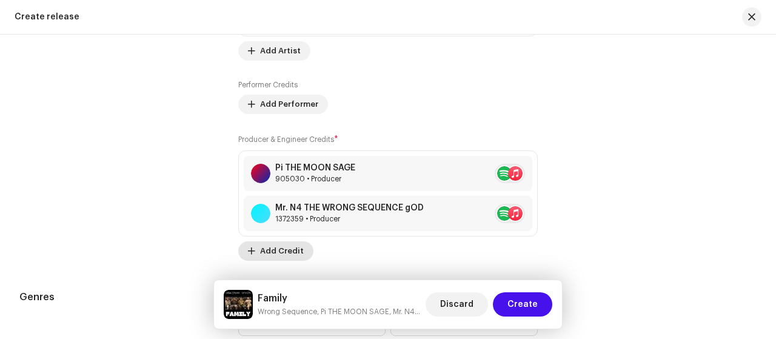
click at [289, 249] on span "Add Credit" at bounding box center [282, 251] width 44 height 24
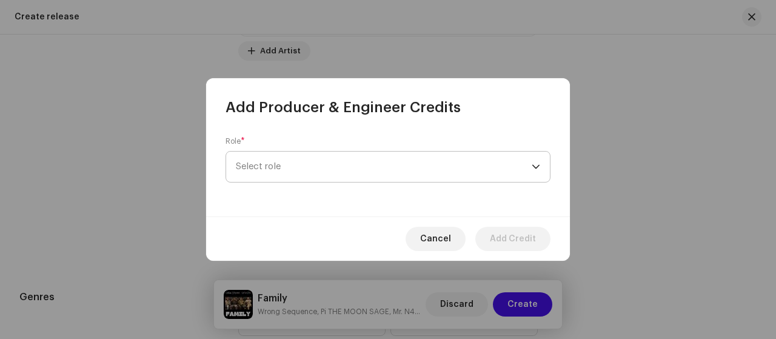
click at [409, 174] on span "Select role" at bounding box center [384, 167] width 296 height 30
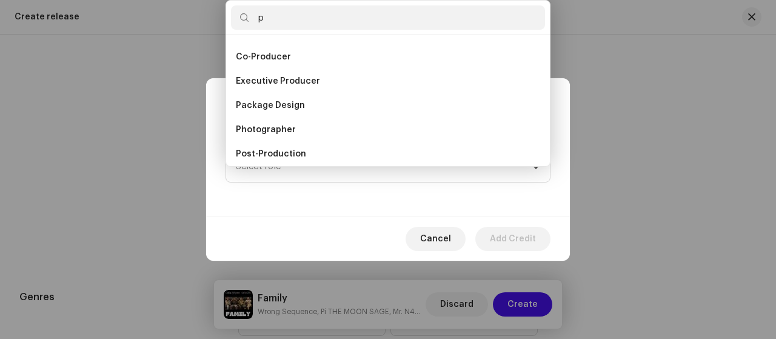
scroll to position [0, 0]
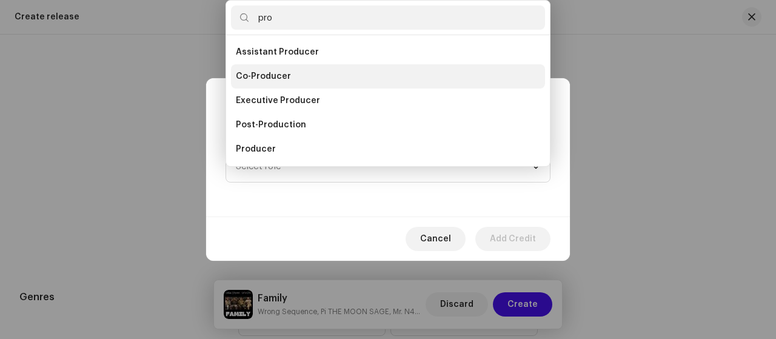
type input "pro"
click at [235, 77] on li "Co-Producer" at bounding box center [388, 76] width 314 height 24
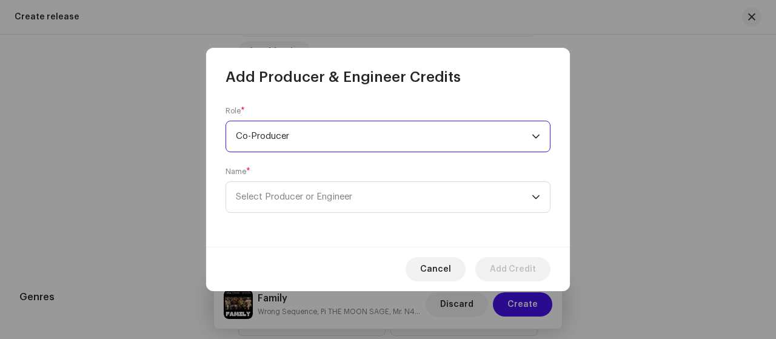
click at [342, 143] on span "Co-Producer" at bounding box center [384, 136] width 296 height 30
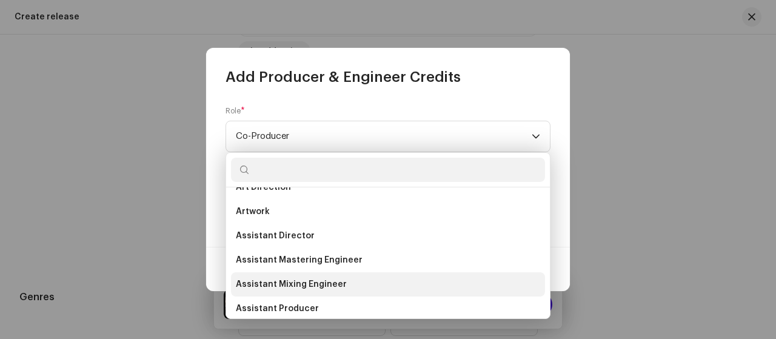
scroll to position [1, 0]
